Goal: Information Seeking & Learning: Learn about a topic

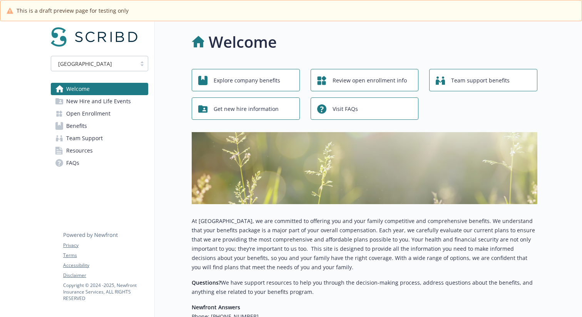
click at [99, 114] on span "Open Enrollment" at bounding box center [88, 113] width 44 height 12
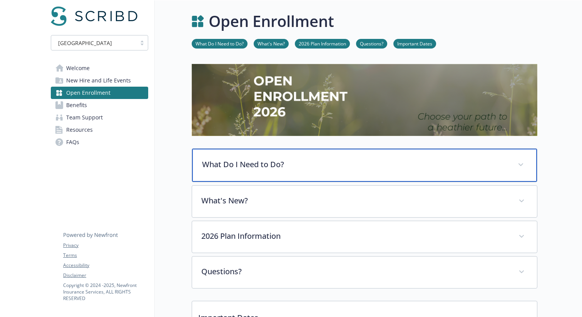
click at [295, 162] on p "What Do I Need to Do?" at bounding box center [355, 165] width 306 height 12
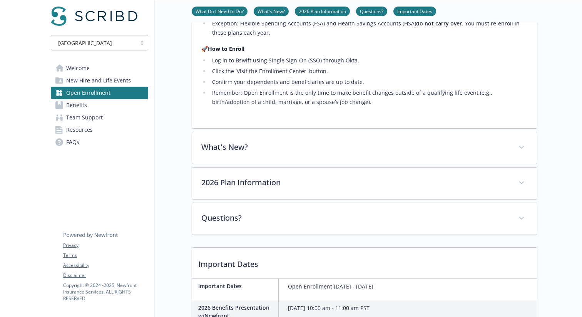
scroll to position [296, 0]
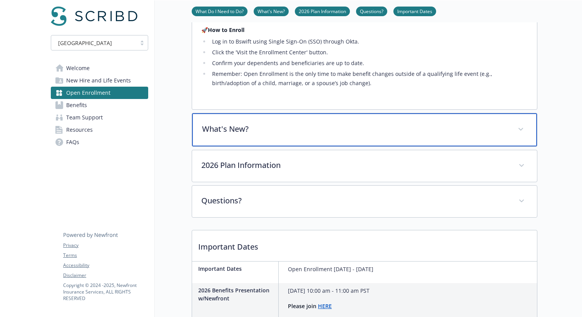
click at [280, 146] on div "What's New?" at bounding box center [364, 129] width 345 height 33
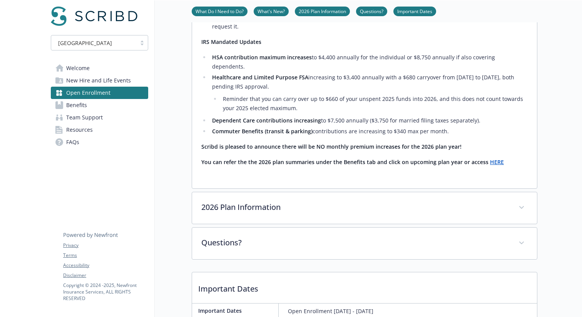
scroll to position [585, 0]
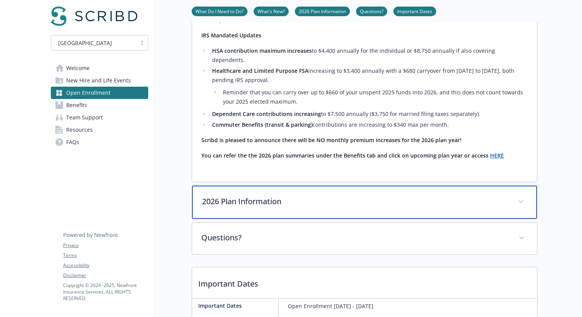
click at [239, 186] on div "2026 Plan Information" at bounding box center [364, 202] width 345 height 33
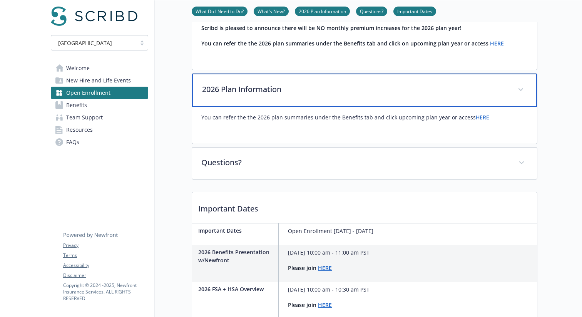
scroll to position [700, 0]
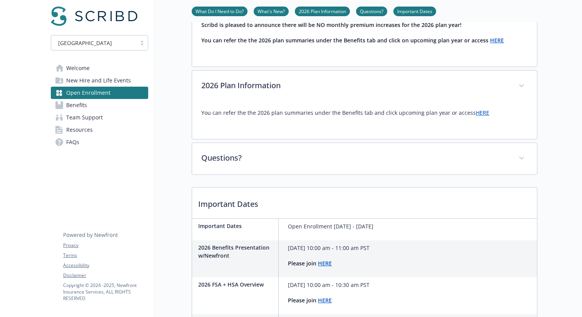
click at [476, 109] on link "HERE" at bounding box center [482, 112] width 13 height 7
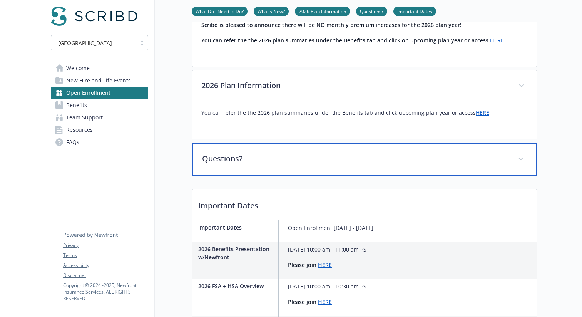
click at [264, 153] on p "Questions?" at bounding box center [355, 159] width 306 height 12
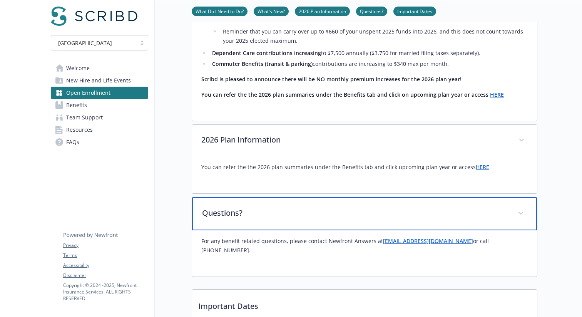
scroll to position [572, 0]
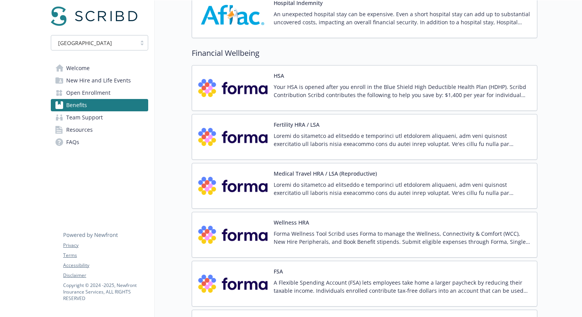
scroll to position [1185, 0]
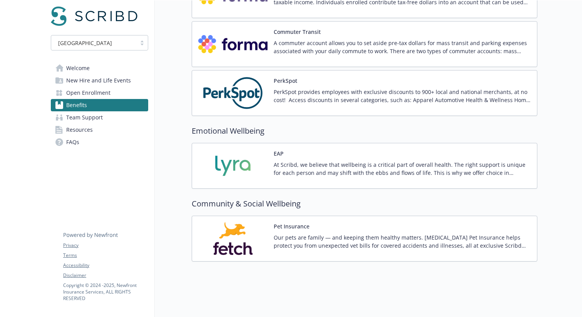
click at [271, 236] on div "Pet Insurance Our pets are family — and keeping them healthy matters. Wishbone …" at bounding box center [364, 238] width 333 height 33
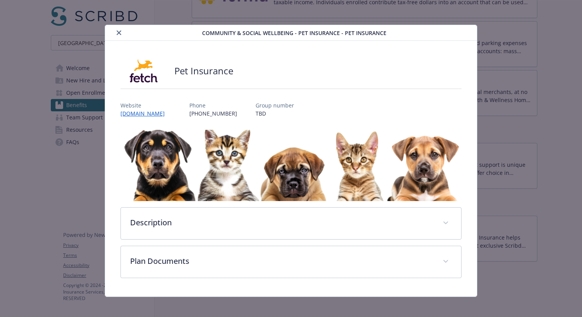
scroll to position [4, 0]
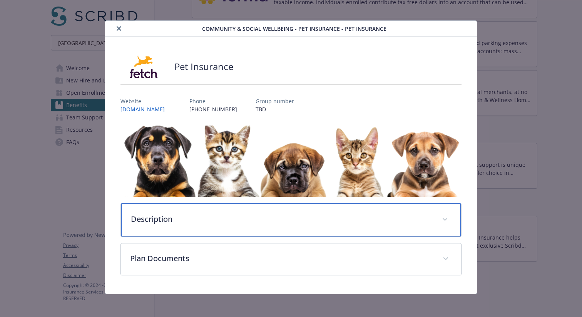
click at [244, 218] on p "Description" at bounding box center [282, 219] width 302 height 12
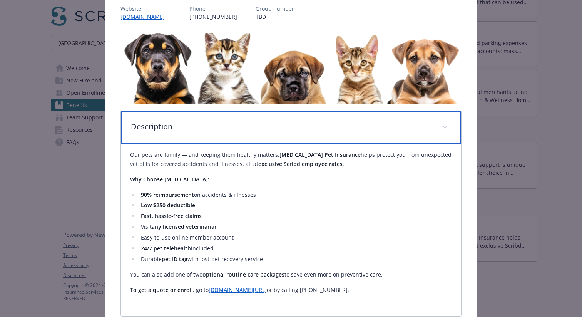
scroll to position [92, 0]
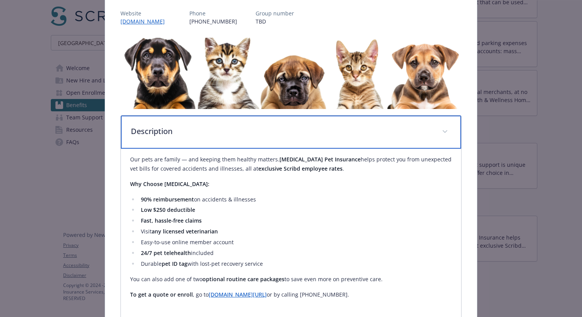
click at [261, 134] on p "Description" at bounding box center [282, 131] width 302 height 12
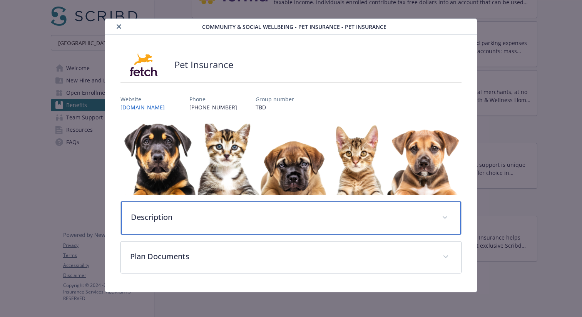
scroll to position [6, 0]
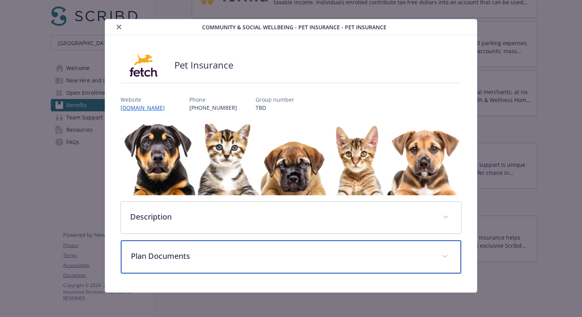
click at [195, 259] on p "Plan Documents" at bounding box center [282, 256] width 302 height 12
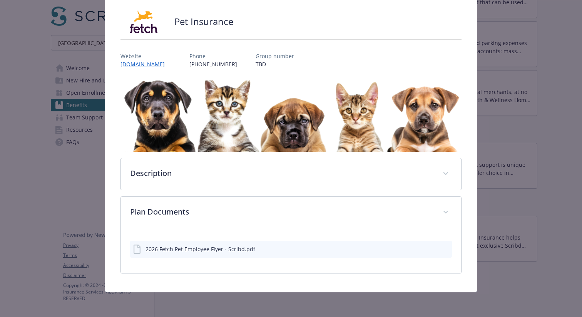
click at [192, 249] on div "2026 Fetch Pet Employee Flyer - Scribd.pdf" at bounding box center [200, 249] width 110 height 8
click at [136, 248] on icon "details for plan Community & Social Wellbeing - Pet Insurance - Pet Insurance" at bounding box center [137, 249] width 9 height 9
click at [445, 248] on icon "preview file" at bounding box center [444, 248] width 7 height 5
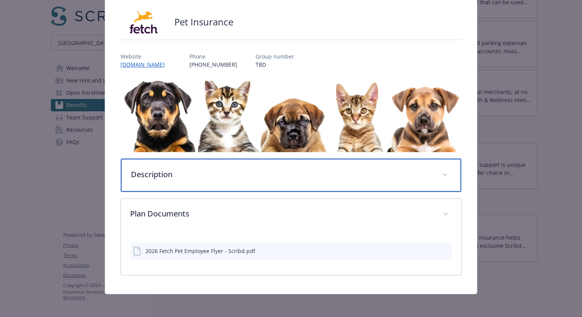
click at [315, 167] on div "Description" at bounding box center [291, 175] width 340 height 33
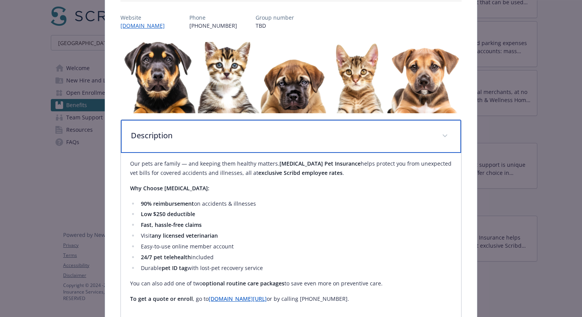
scroll to position [125, 0]
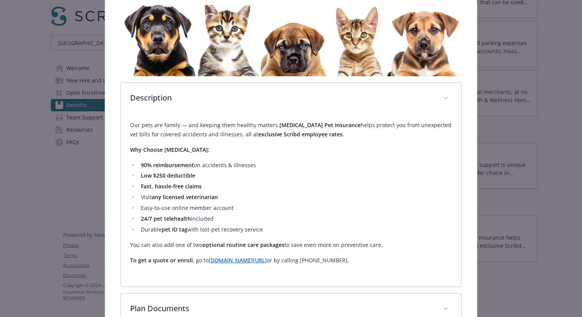
click at [207, 129] on p "Our pets are family — and keeping them healthy matters. Wishbone Pet Insurance …" at bounding box center [291, 129] width 322 height 18
click at [209, 126] on p "Our pets are family — and keeping them healthy matters. Wishbone Pet Insurance …" at bounding box center [291, 129] width 322 height 18
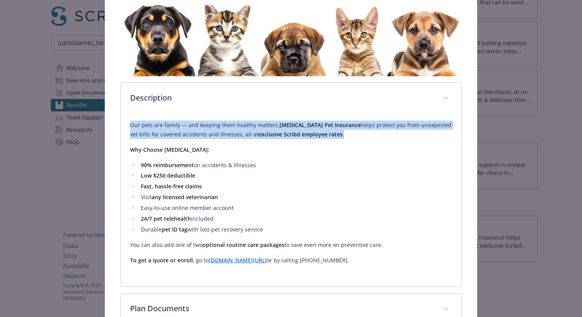
click at [209, 126] on p "Our pets are family — and keeping them healthy matters. Wishbone Pet Insurance …" at bounding box center [291, 129] width 322 height 18
copy div "Our pets are family — and keeping them healthy matters. Wishbone Pet Insurance …"
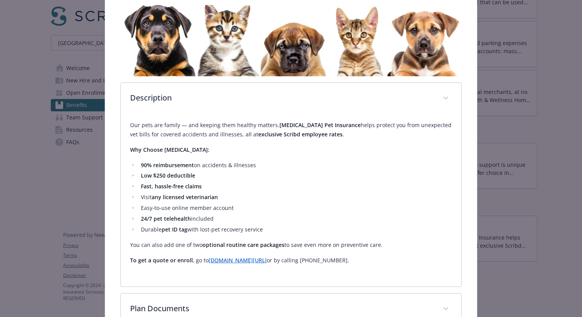
click at [257, 211] on li "Easy-to-use online member account" at bounding box center [295, 207] width 313 height 9
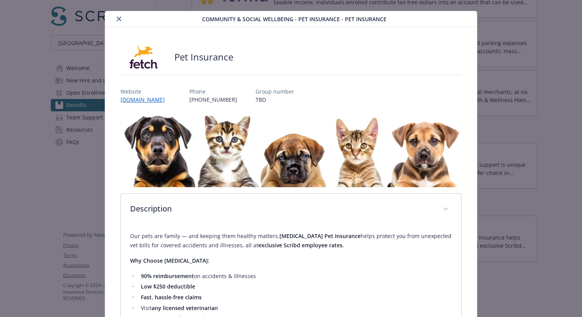
scroll to position [0, 0]
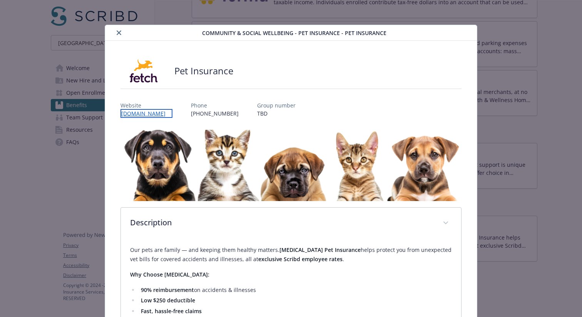
click at [167, 114] on link "[DOMAIN_NAME]" at bounding box center [146, 113] width 52 height 9
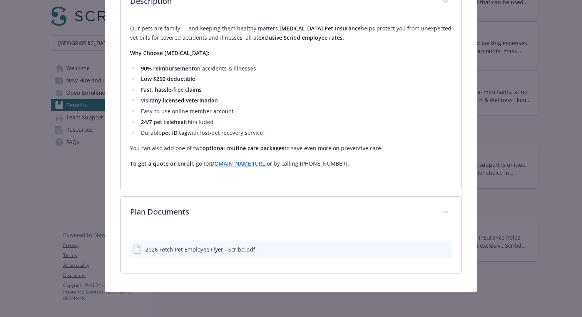
click at [237, 251] on div "2026 Fetch Pet Employee Flyer - Scribd.pdf" at bounding box center [200, 249] width 110 height 8
click at [442, 246] on icon "preview file" at bounding box center [444, 248] width 7 height 5
click at [443, 247] on icon "preview file" at bounding box center [444, 248] width 7 height 5
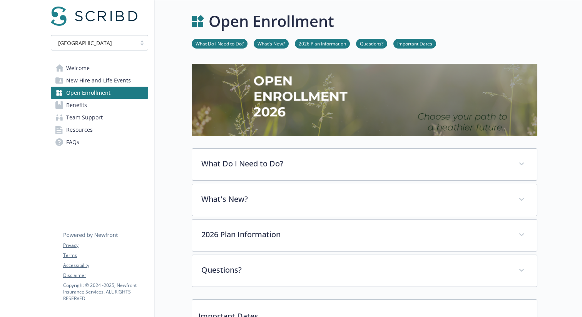
scroll to position [295, 0]
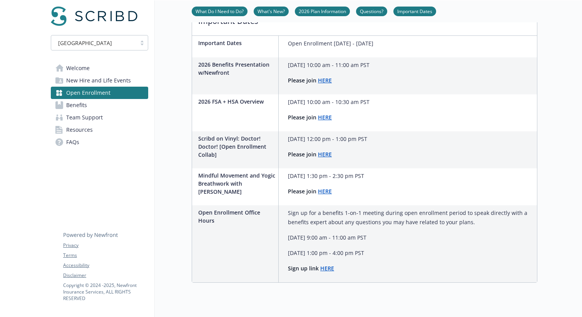
click at [370, 102] on p "[DATE] 10:00 am - 10:30 am PST" at bounding box center [329, 101] width 82 height 9
click at [370, 103] on p "[DATE] 10:00 am - 10:30 am PST" at bounding box center [329, 101] width 82 height 9
drag, startPoint x: 343, startPoint y: 121, endPoint x: 264, endPoint y: 78, distance: 89.9
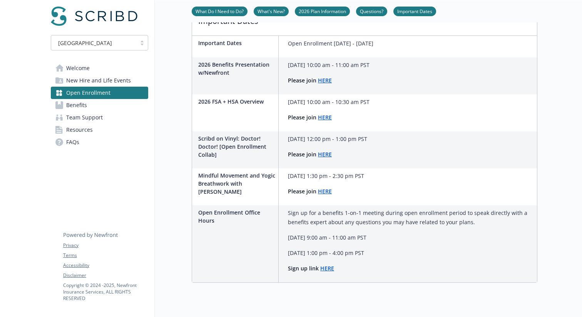
click at [264, 78] on div "Important Dates Open Enrollment November 3rd - November 16th 2026 Benefits Pres…" at bounding box center [364, 159] width 345 height 246
click at [197, 63] on div "2026 Benefits Presentation w/Newfront Monday, November 3, 2025 10:00 am - 11:00…" at bounding box center [282, 75] width 181 height 37
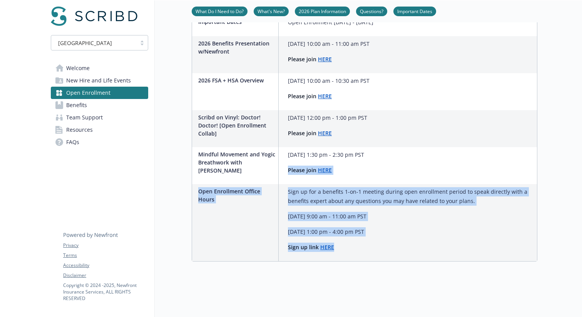
drag, startPoint x: 339, startPoint y: 245, endPoint x: 283, endPoint y: 165, distance: 98.0
click at [283, 165] on div "Important Dates Open Enrollment November 3rd - November 16th 2026 Benefits Pres…" at bounding box center [364, 138] width 345 height 246
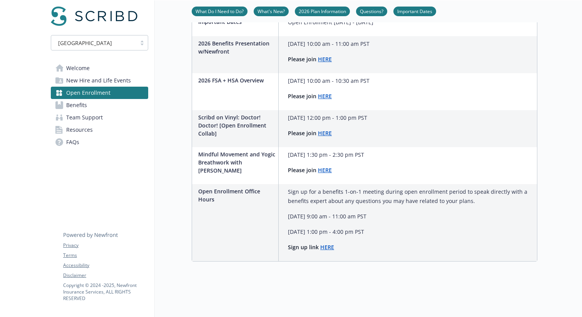
click at [248, 165] on p "Mindful Movement and Yogic Breathwork with [PERSON_NAME]" at bounding box center [236, 162] width 77 height 24
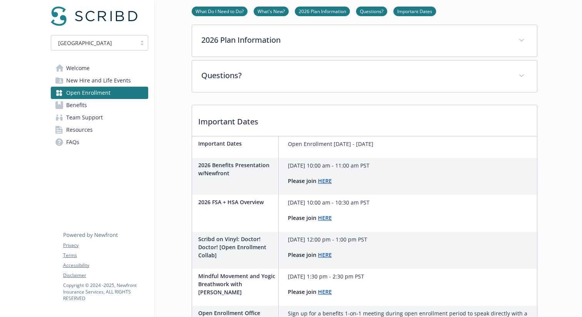
scroll to position [200, 0]
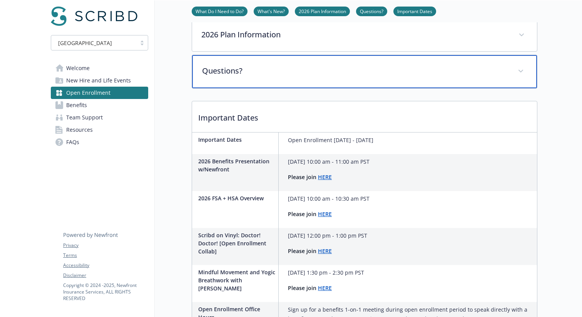
click at [232, 80] on div "Questions?" at bounding box center [364, 71] width 345 height 33
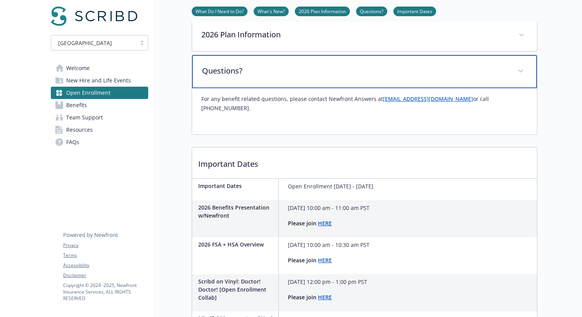
click at [309, 83] on div "Questions?" at bounding box center [364, 71] width 345 height 33
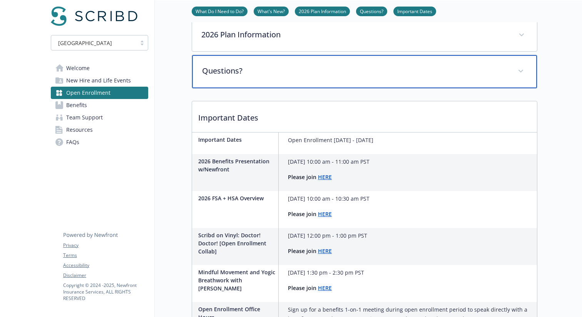
scroll to position [154, 0]
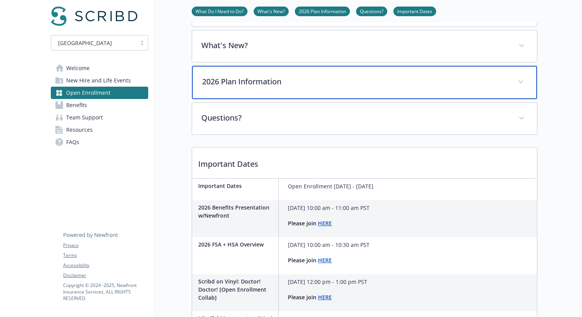
click at [302, 89] on div "2026 Plan Information" at bounding box center [364, 82] width 345 height 33
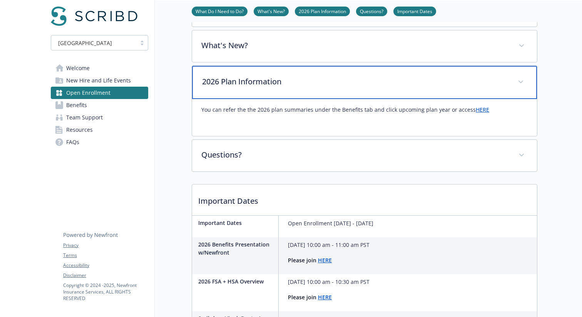
click at [314, 90] on div "2026 Plan Information" at bounding box center [364, 82] width 345 height 33
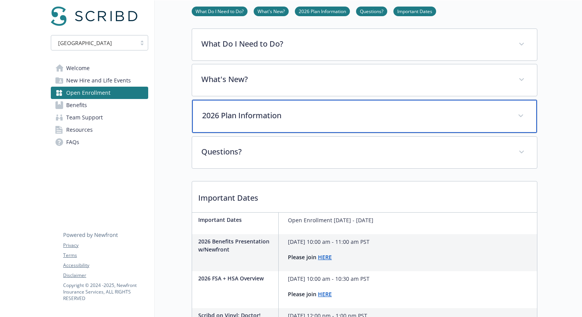
scroll to position [119, 0]
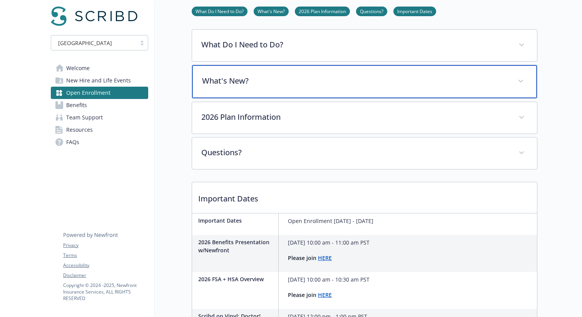
click at [301, 86] on div "What's New?" at bounding box center [364, 81] width 345 height 33
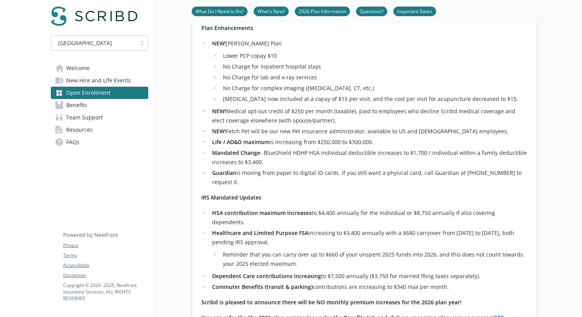
scroll to position [202, 0]
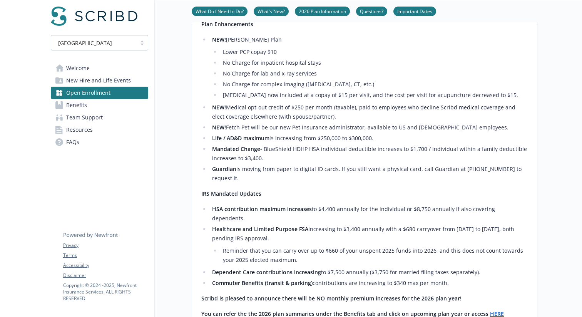
click at [291, 105] on li "NEW! Medical opt-out credit of $250 per month (taxable), paid to employees who …" at bounding box center [369, 112] width 318 height 18
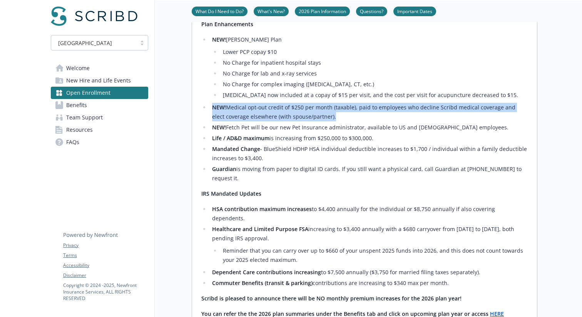
click at [291, 105] on li "NEW! Medical opt-out credit of $250 per month (taxable), paid to employees who …" at bounding box center [369, 112] width 318 height 18
click at [311, 116] on li "NEW! Medical opt-out credit of $250 per month (taxable), paid to employees who …" at bounding box center [369, 112] width 318 height 18
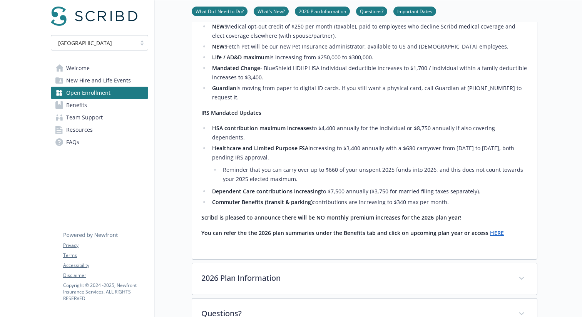
scroll to position [284, 0]
click at [320, 213] on strong "Scribd is pleased to announce there will be NO monthly premium increases for th…" at bounding box center [331, 216] width 260 height 7
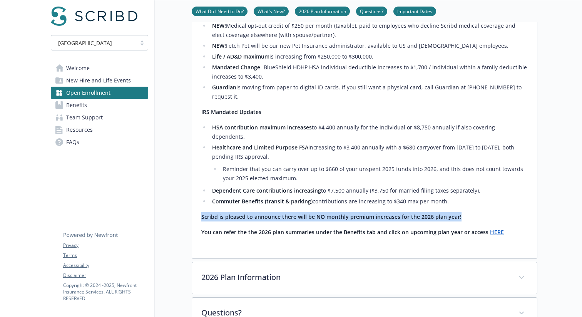
click at [320, 213] on strong "Scribd is pleased to announce there will be NO monthly premium increases for th…" at bounding box center [331, 216] width 260 height 7
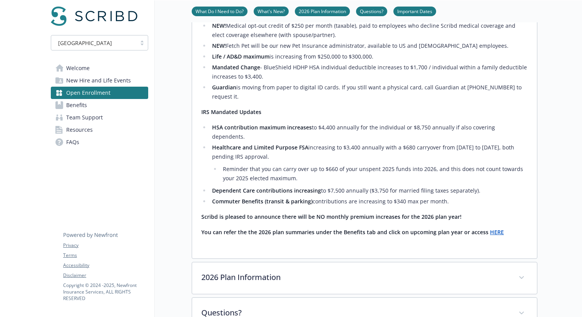
click at [337, 228] on strong "You can refer the the 2026 plan summaries under the Benefits tab and click on u…" at bounding box center [344, 231] width 287 height 7
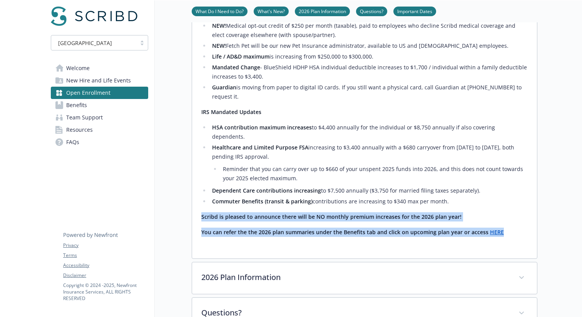
drag, startPoint x: 198, startPoint y: 189, endPoint x: 337, endPoint y: 222, distance: 142.3
click at [336, 222] on div "Plan Enhancements NEW! Kaiser Plan Lower PCP copay $10 No Charge for inpatient …" at bounding box center [364, 95] width 345 height 326
drag, startPoint x: 450, startPoint y: 181, endPoint x: 338, endPoint y: 61, distance: 164.2
click at [338, 61] on div "Plan Enhancements NEW! Kaiser Plan Lower PCP copay $10 No Charge for inpatient …" at bounding box center [364, 87] width 326 height 299
click at [305, 70] on li "Mandated Change - BlueShield HDHP HSA individual deductible increases to $1,700…" at bounding box center [369, 72] width 318 height 18
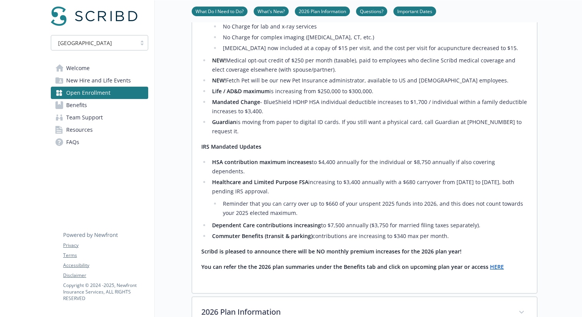
scroll to position [239, 0]
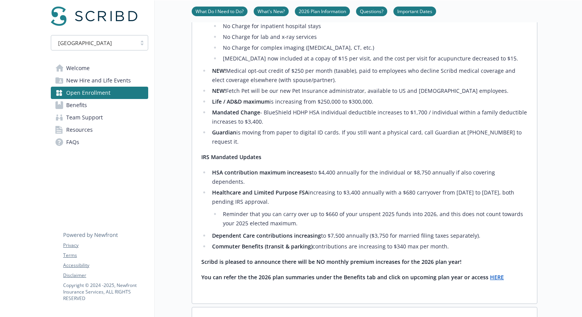
click at [298, 135] on li "Guardian is moving from paper to digital ID cards. If you still want a physical…" at bounding box center [369, 137] width 318 height 18
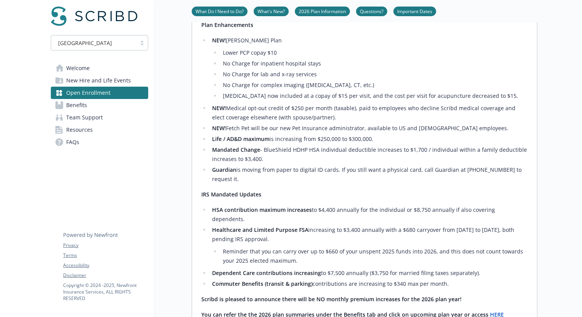
scroll to position [200, 0]
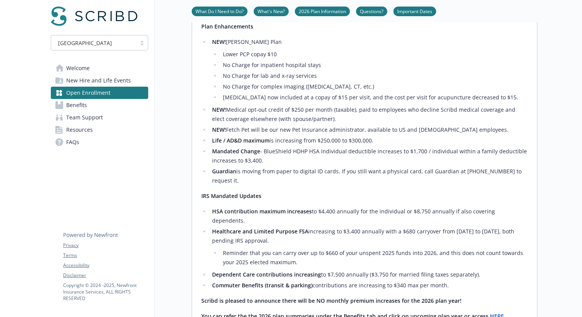
click at [314, 97] on li "Chiropractic now included at a copay of $15 per visit, and the cost per visit f…" at bounding box center [374, 97] width 307 height 9
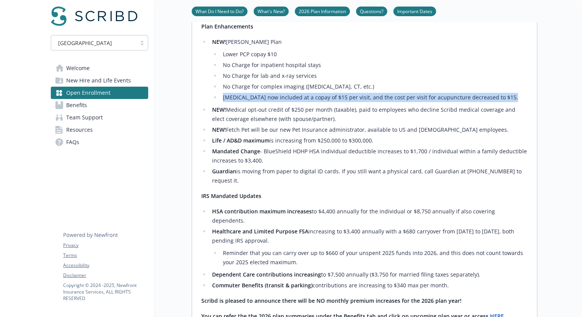
click at [314, 97] on li "Chiropractic now included at a copay of $15 per visit, and the cost per visit f…" at bounding box center [374, 97] width 307 height 9
click at [340, 102] on ul "NEW! Kaiser Plan Lower PCP copay $10 No Charge for inpatient hospital stays No …" at bounding box center [364, 111] width 326 height 148
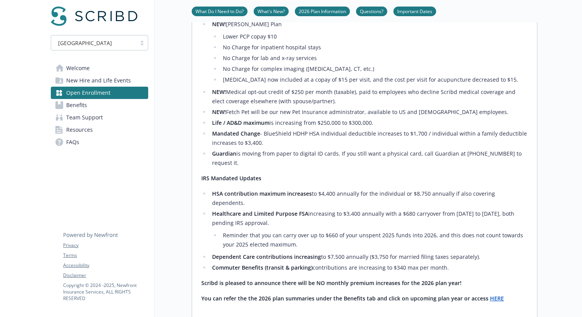
scroll to position [408, 0]
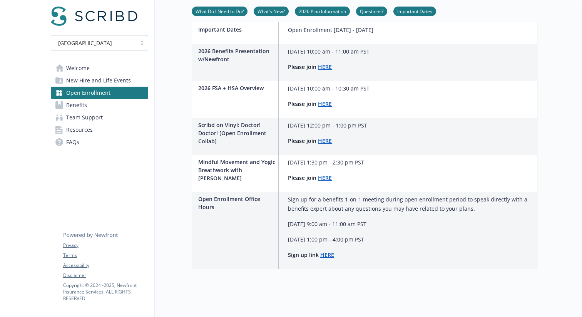
scroll to position [306, 0]
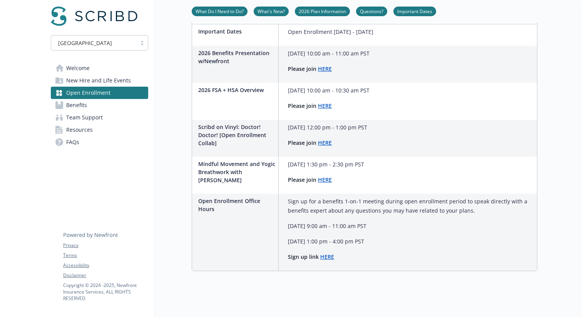
click at [222, 131] on p "Scribd on Vinyl: Doctor! Doctor! [Open Enrollment Collab]" at bounding box center [236, 135] width 77 height 24
click at [226, 149] on div "Scribd on Vinyl: Doctor! Doctor! [Open Enrollment Collab]" at bounding box center [238, 138] width 80 height 37
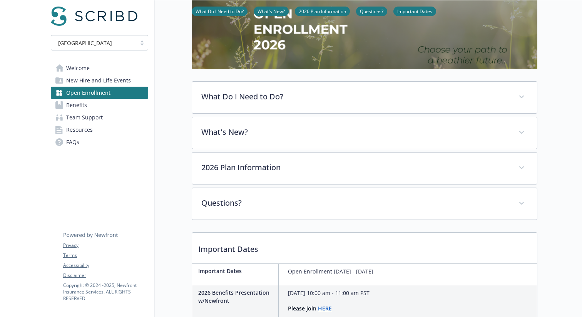
scroll to position [12, 0]
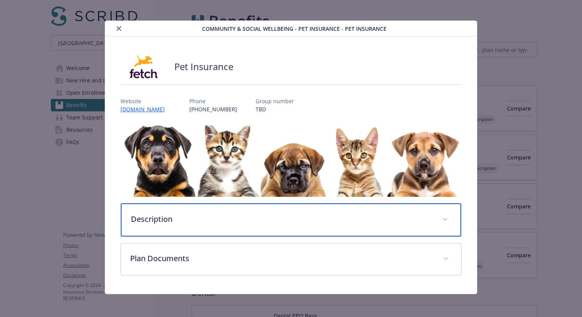
scroll to position [6, 0]
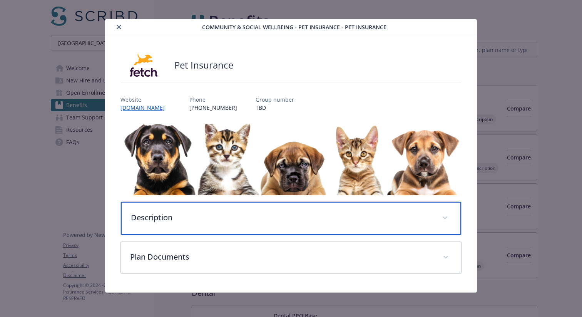
click at [173, 211] on div "Description" at bounding box center [291, 218] width 340 height 33
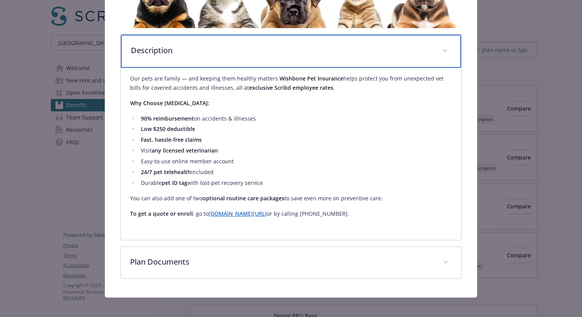
scroll to position [176, 0]
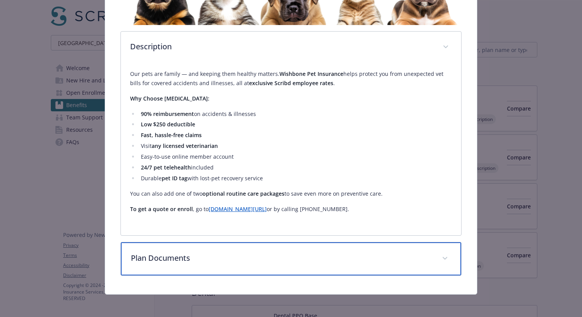
click at [285, 265] on div "Plan Documents" at bounding box center [291, 258] width 340 height 33
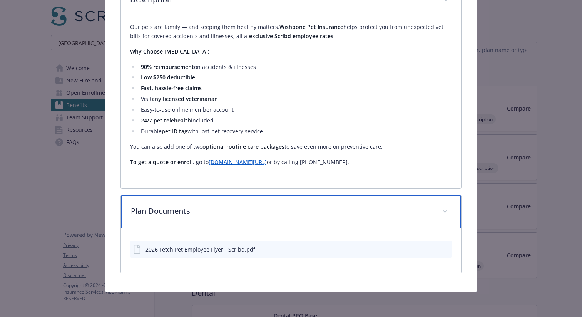
scroll to position [0, 0]
